Goal: Navigation & Orientation: Find specific page/section

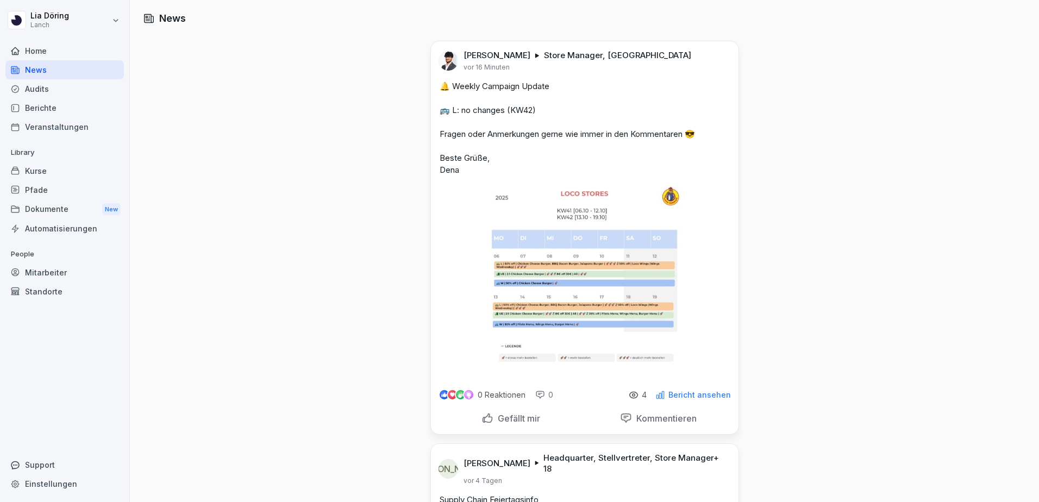
click at [562, 286] on img at bounding box center [585, 281] width 194 height 193
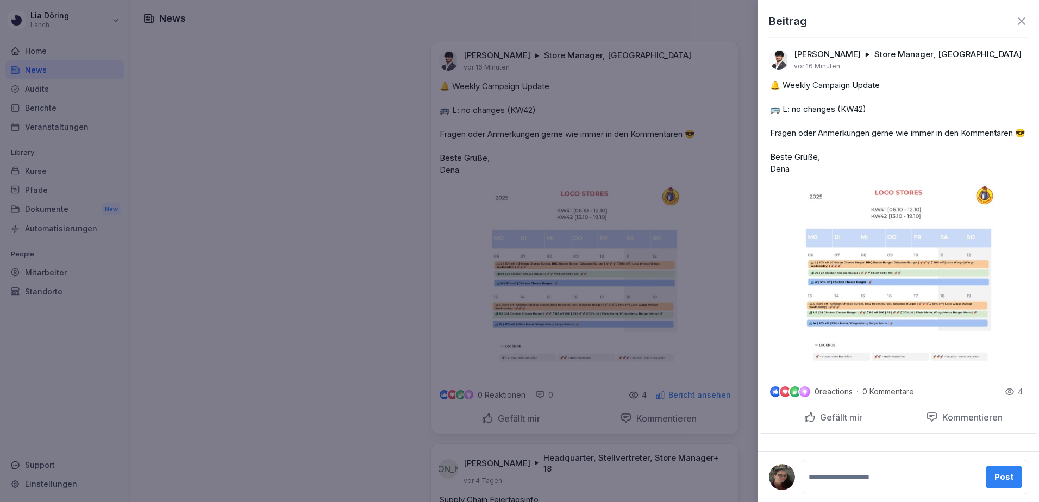
click at [905, 292] on img at bounding box center [899, 280] width 194 height 193
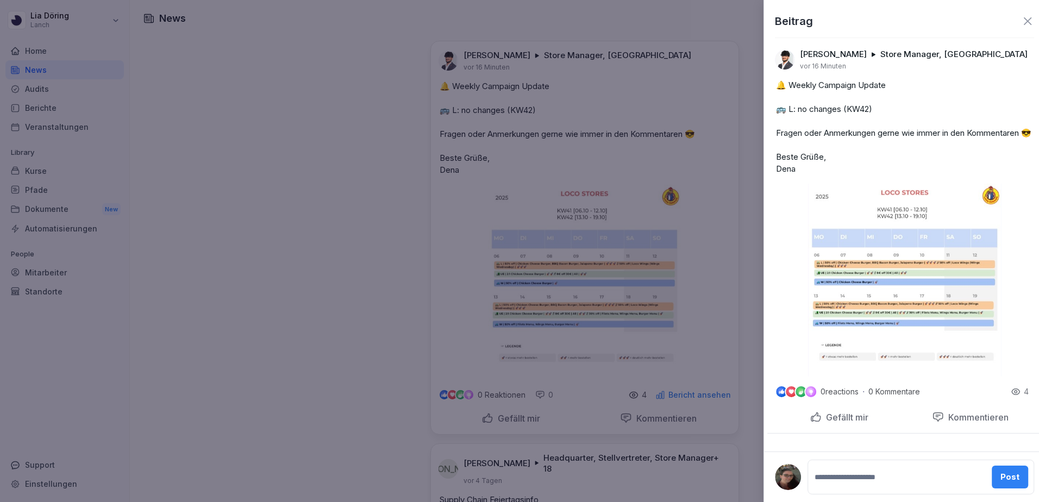
click at [725, 201] on div at bounding box center [519, 251] width 1039 height 502
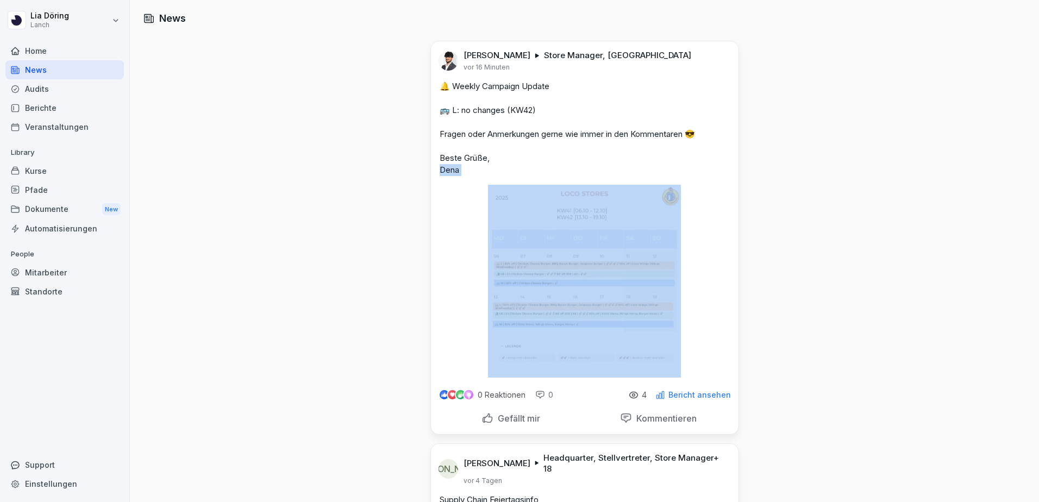
drag, startPoint x: 419, startPoint y: 192, endPoint x: 683, endPoint y: 252, distance: 270.2
click at [520, 217] on img at bounding box center [585, 281] width 194 height 193
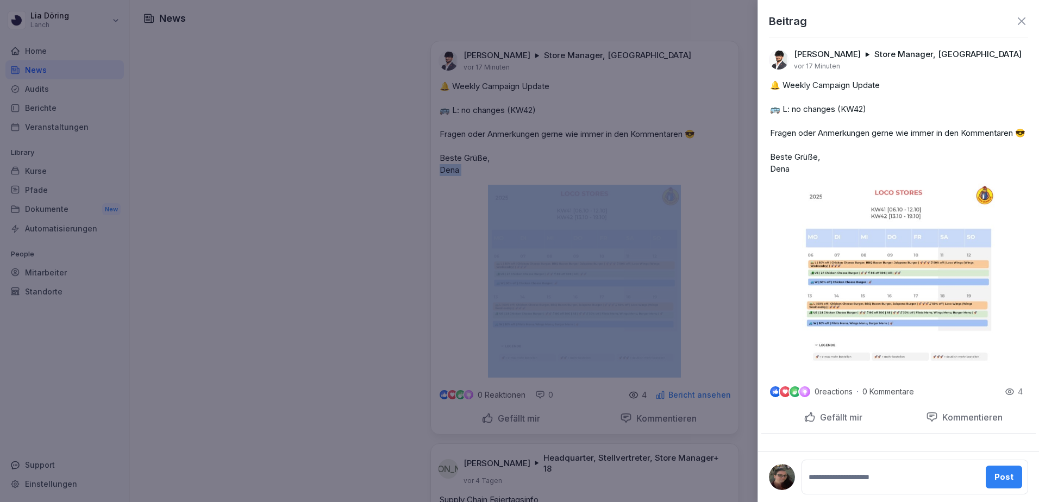
click at [472, 228] on div at bounding box center [519, 251] width 1039 height 502
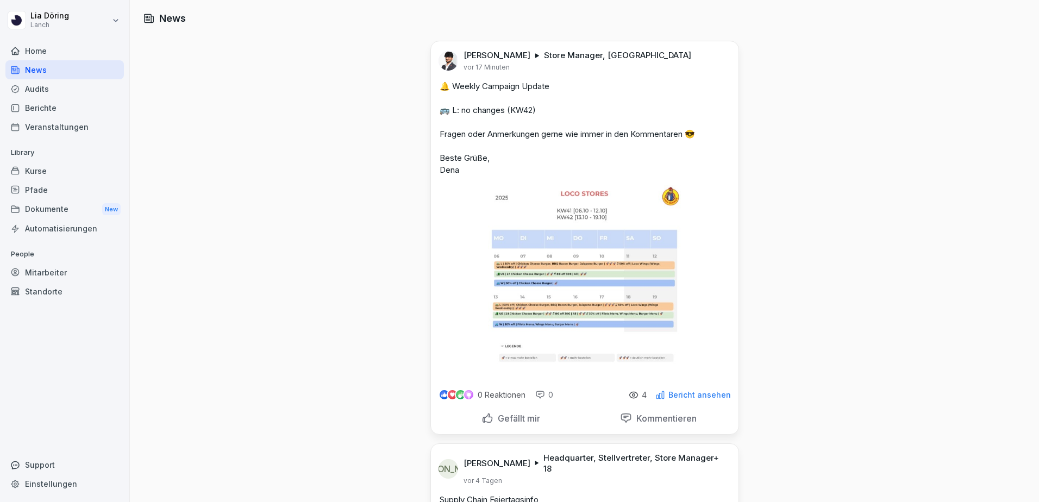
click at [530, 231] on img at bounding box center [585, 281] width 194 height 193
drag, startPoint x: 479, startPoint y: 191, endPoint x: 593, endPoint y: 258, distance: 132.3
click at [593, 258] on div "[PERSON_NAME] Store Manager, Lanch vor 17 Minuten 🔔 Weekly Campaign Update 🚌 L:…" at bounding box center [585, 209] width 308 height 337
click at [483, 181] on div "[PERSON_NAME] Store Manager, Lanch vor 17 Minuten 🔔 Weekly Campaign Update 🚌 L:…" at bounding box center [585, 209] width 308 height 337
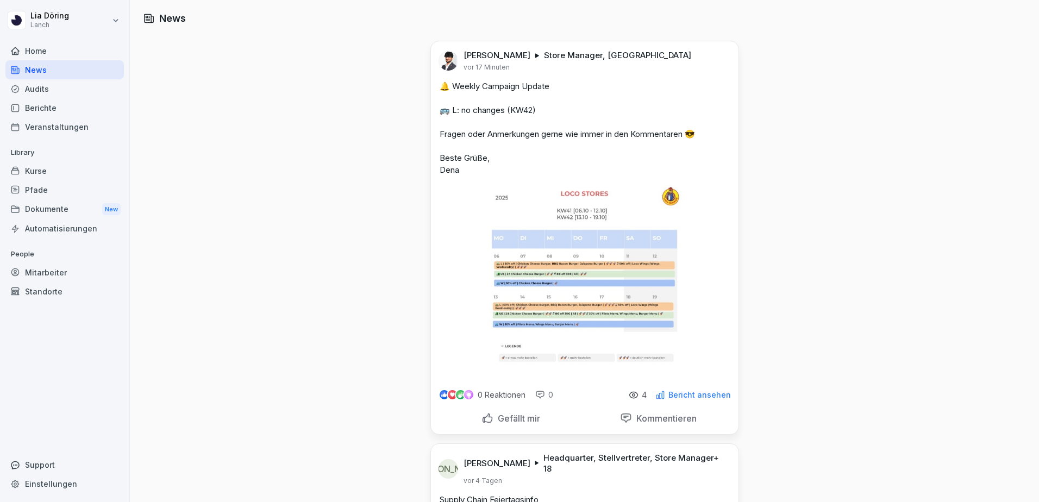
click at [27, 45] on div "Home" at bounding box center [64, 50] width 119 height 19
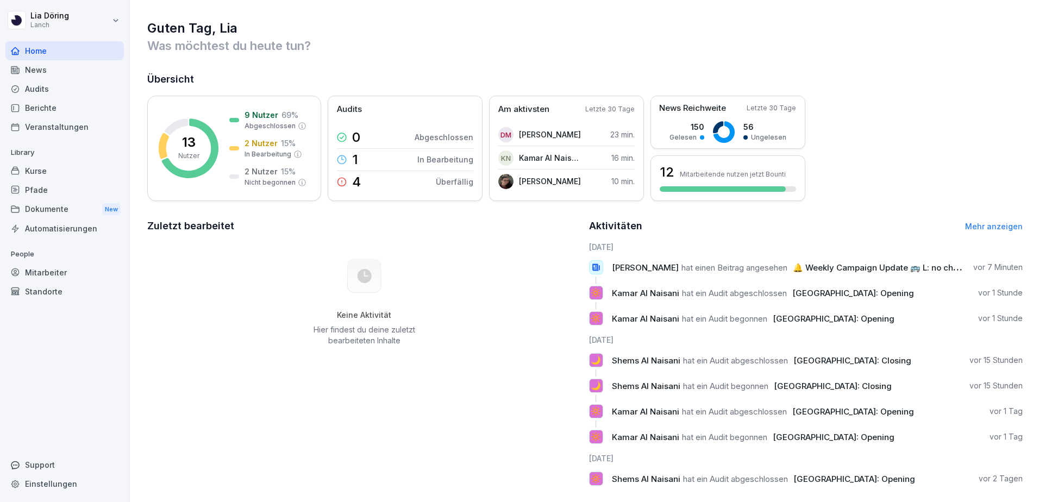
click at [26, 94] on div "Audits" at bounding box center [64, 88] width 119 height 19
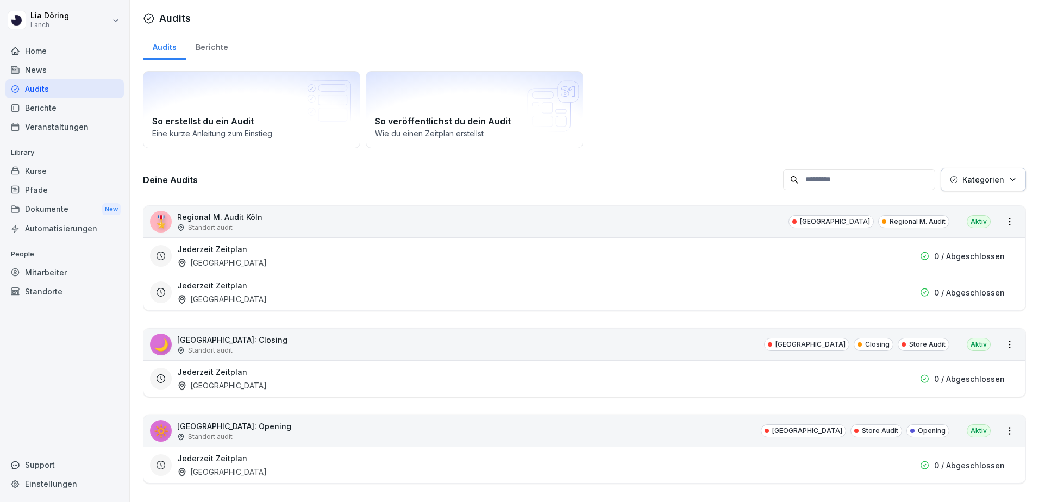
click at [202, 50] on div "Berichte" at bounding box center [212, 46] width 52 height 28
